Goal: Find specific page/section

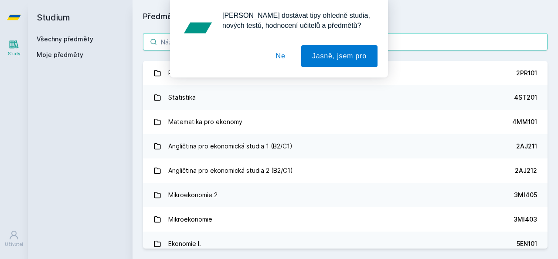
click at [231, 34] on div "[PERSON_NAME] dostávat tipy ohledně studia, nových testů, hodnocení učitelů a p…" at bounding box center [278, 38] width 197 height 57
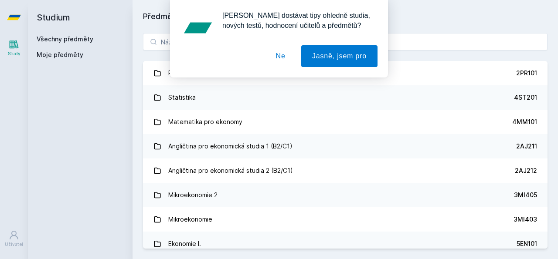
click at [285, 57] on button "Ne" at bounding box center [280, 56] width 31 height 22
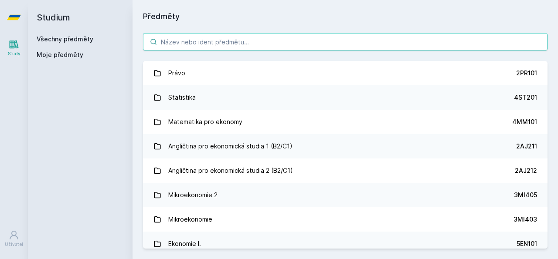
click at [247, 43] on input "search" at bounding box center [345, 41] width 404 height 17
paste input "4IT342"
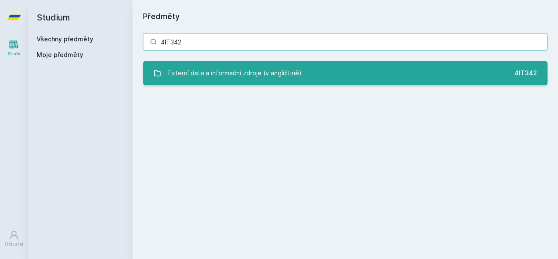
type input "4IT342"
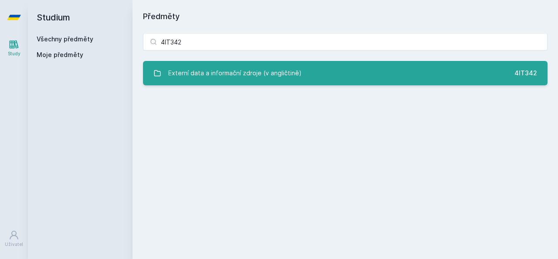
click at [246, 66] on div "Externí data a informační zdroje (v angličtině)" at bounding box center [234, 73] width 133 height 17
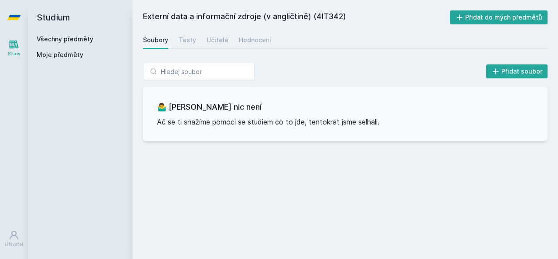
click at [194, 40] on div "Soubory Testy Učitelé Hodnocení" at bounding box center [345, 39] width 404 height 17
click at [217, 37] on div "Učitelé" at bounding box center [218, 40] width 22 height 9
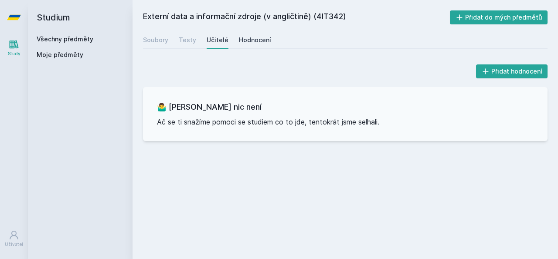
click at [255, 38] on div "Hodnocení" at bounding box center [255, 40] width 32 height 9
click at [190, 42] on div "Testy" at bounding box center [187, 40] width 17 height 9
